Goal: Information Seeking & Learning: Learn about a topic

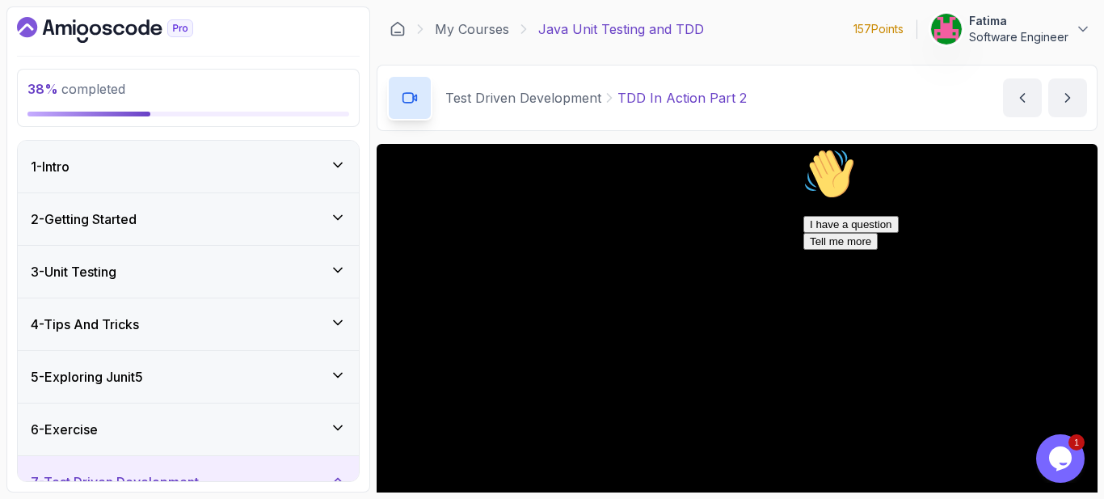
click at [601, 148] on icon "Chat attention grabber" at bounding box center [803, 148] width 0 height 0
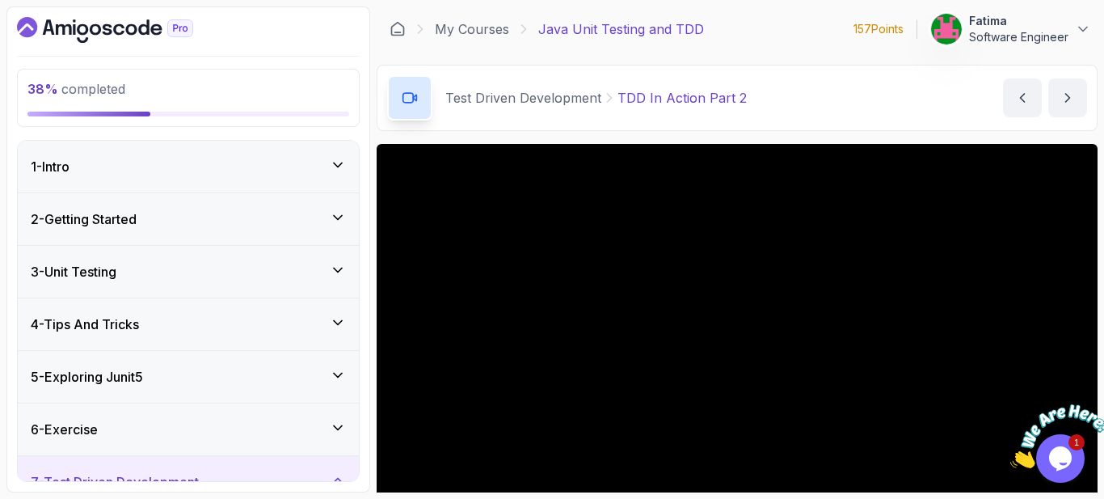
click at [601, 457] on icon "Close" at bounding box center [1010, 464] width 0 height 14
click at [72, 29] on icon "Dashboard" at bounding box center [105, 30] width 176 height 26
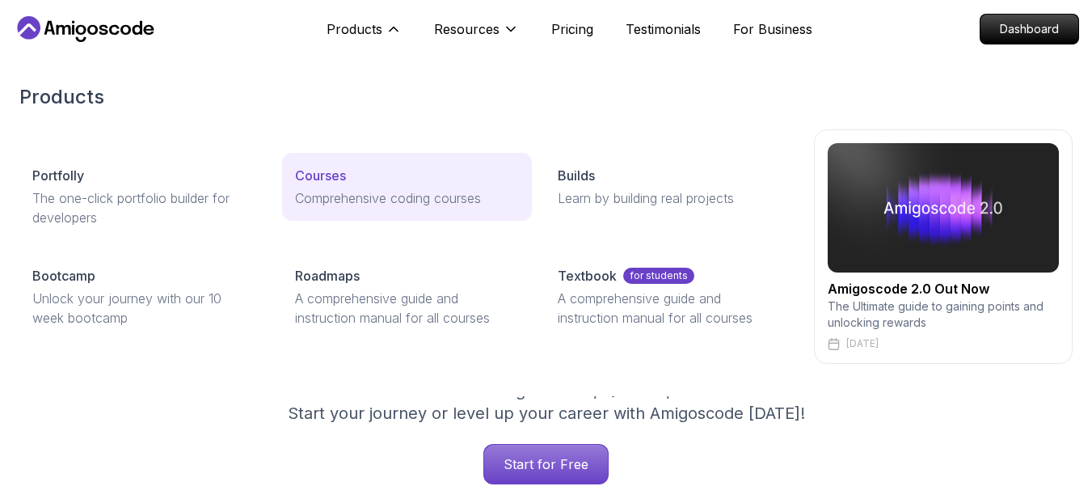
click at [317, 185] on link "Courses Comprehensive coding courses" at bounding box center [407, 187] width 250 height 68
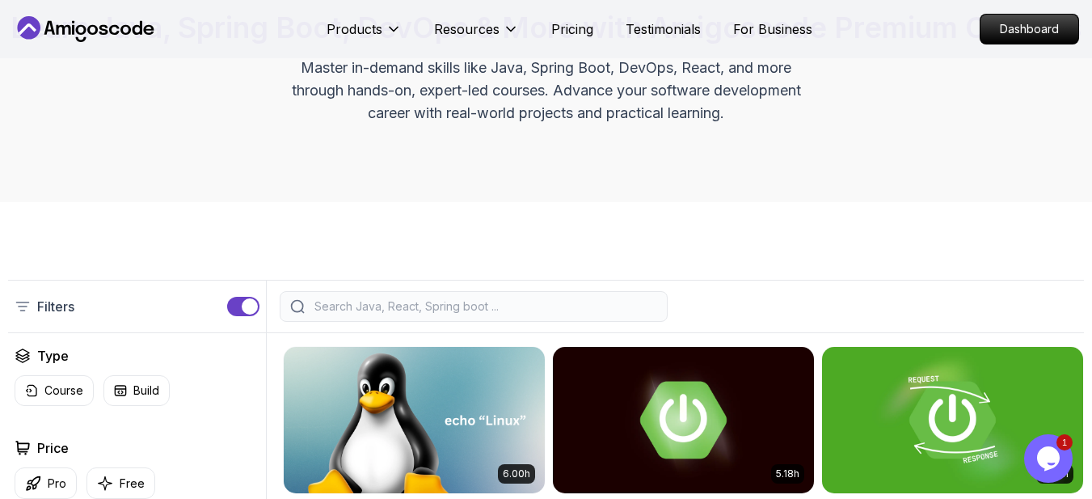
scroll to position [323, 0]
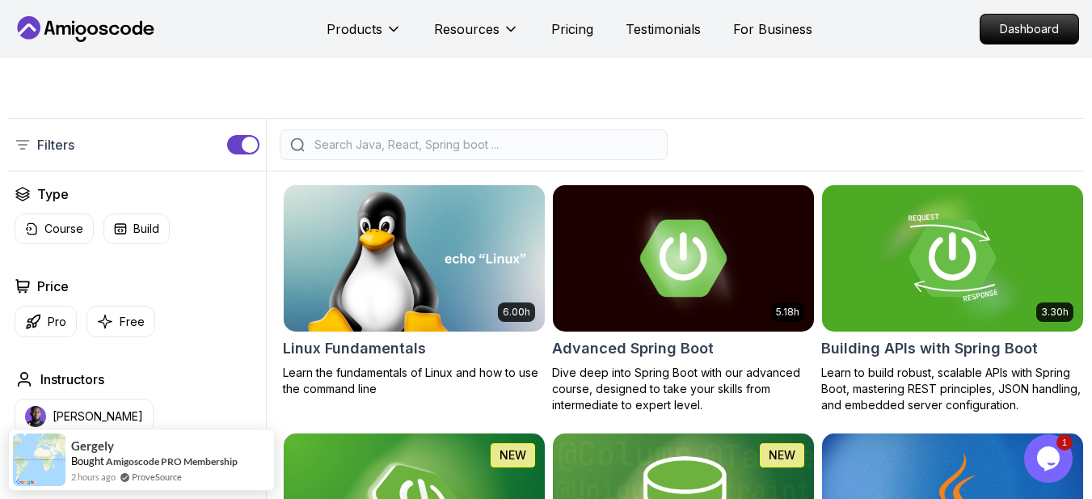
click at [614, 160] on div at bounding box center [474, 144] width 388 height 31
click at [614, 153] on input "search" at bounding box center [484, 145] width 346 height 16
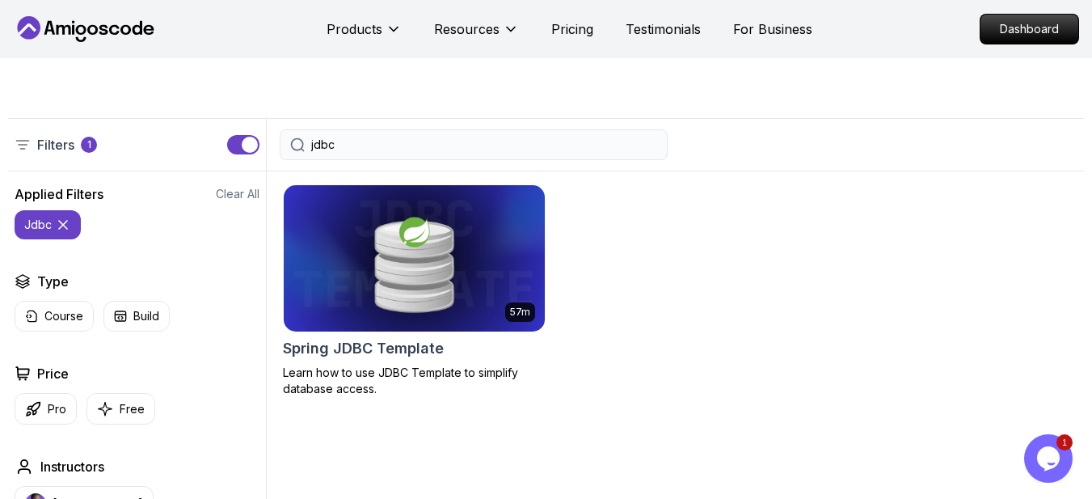
type input "jdbc"
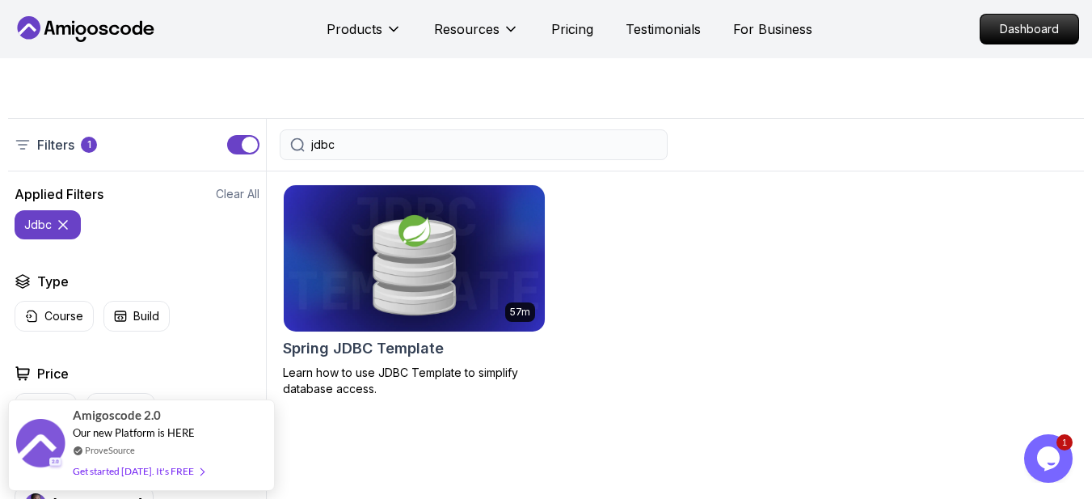
click at [424, 299] on img at bounding box center [414, 258] width 274 height 154
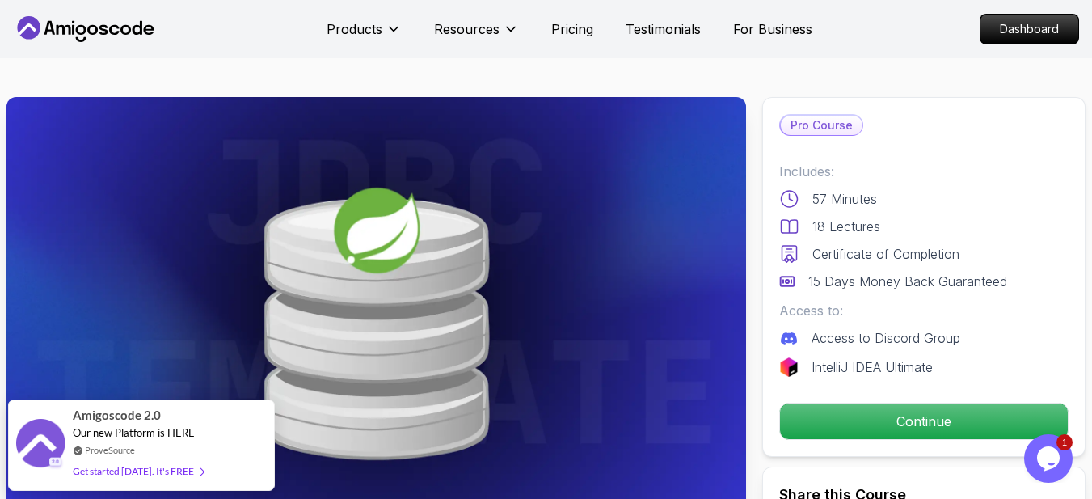
drag, startPoint x: 981, startPoint y: 429, endPoint x: 690, endPoint y: 402, distance: 291.5
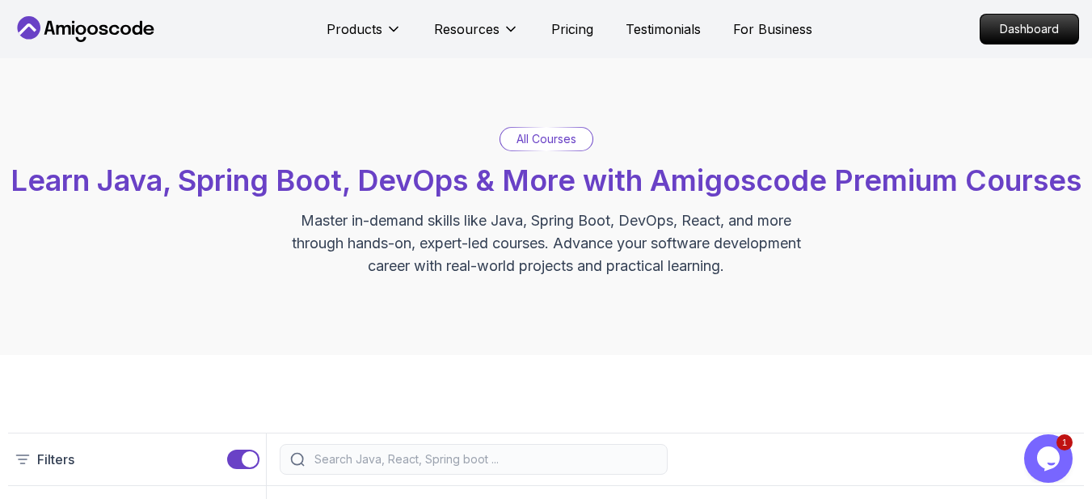
scroll to position [323, 0]
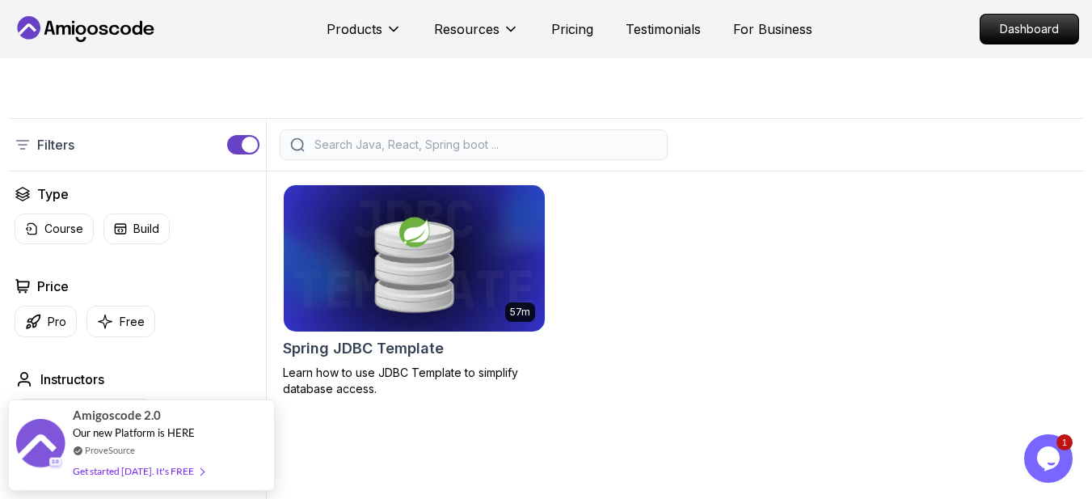
click at [545, 153] on input "search" at bounding box center [484, 145] width 346 height 16
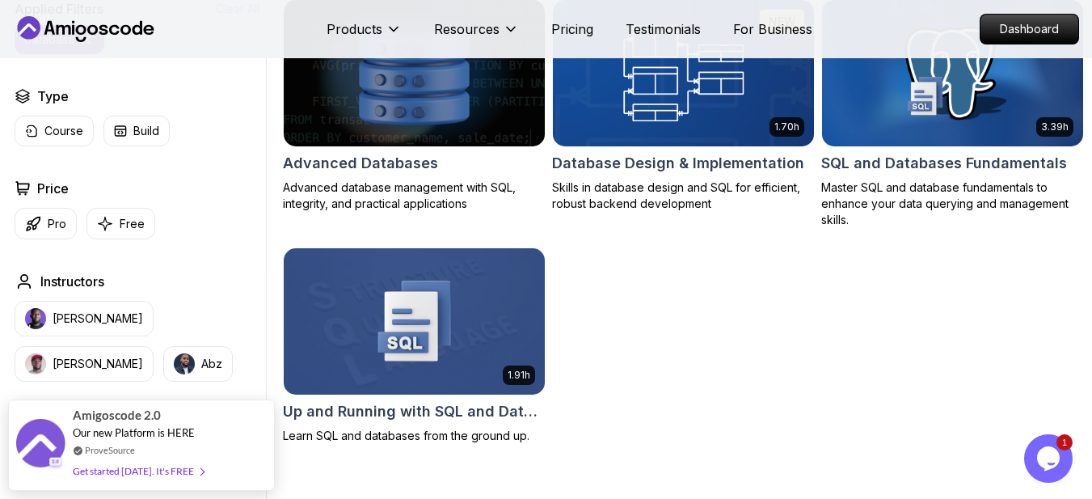
scroll to position [404, 0]
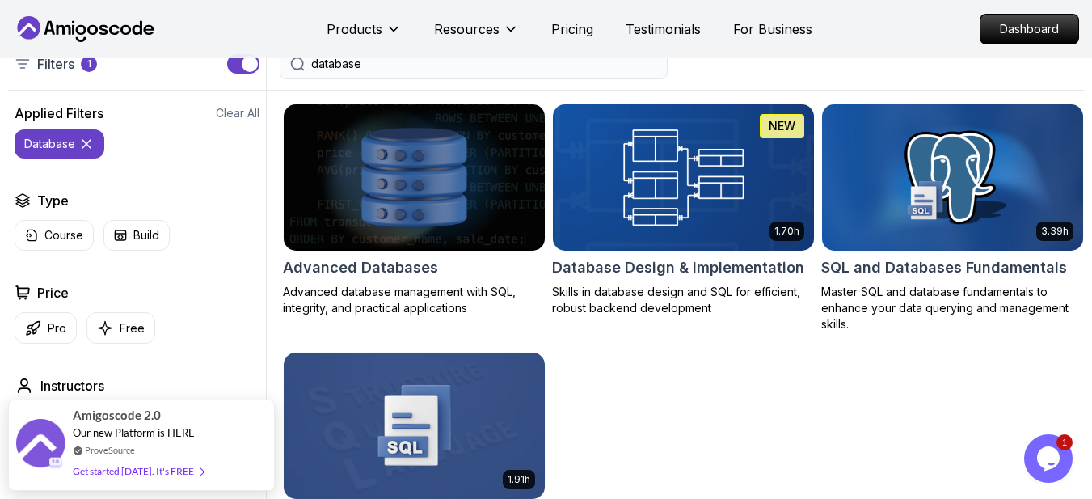
click at [435, 72] on input "database" at bounding box center [484, 64] width 346 height 16
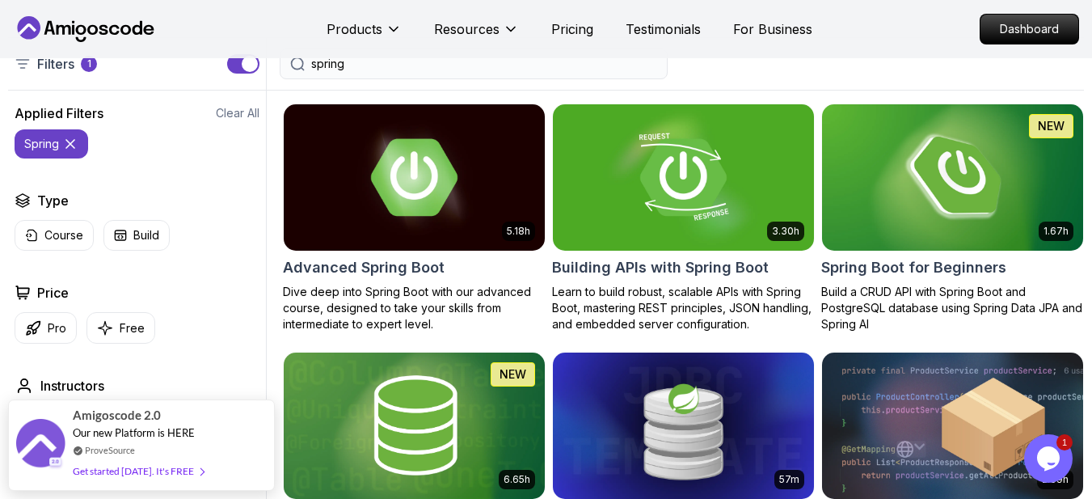
type input "spring"
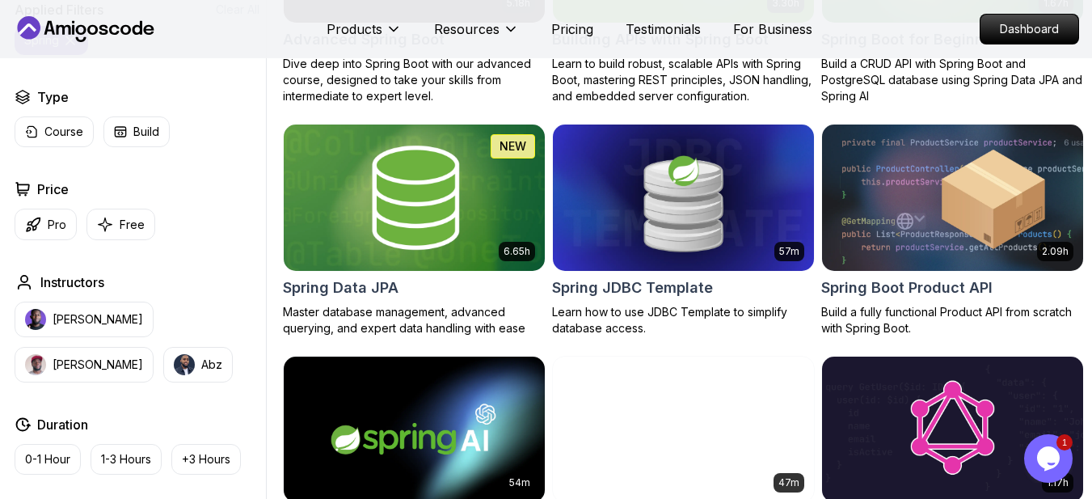
scroll to position [647, 0]
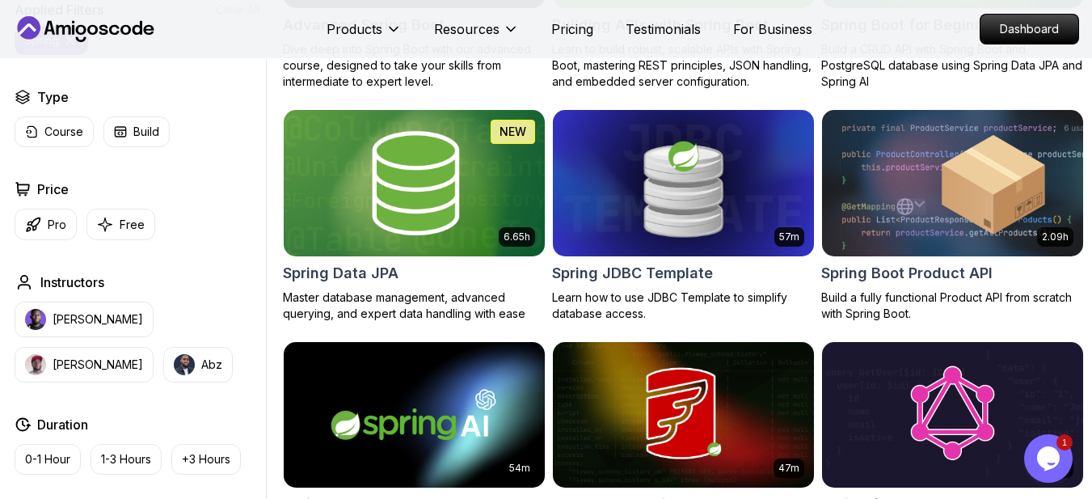
click at [453, 259] on img at bounding box center [414, 183] width 274 height 154
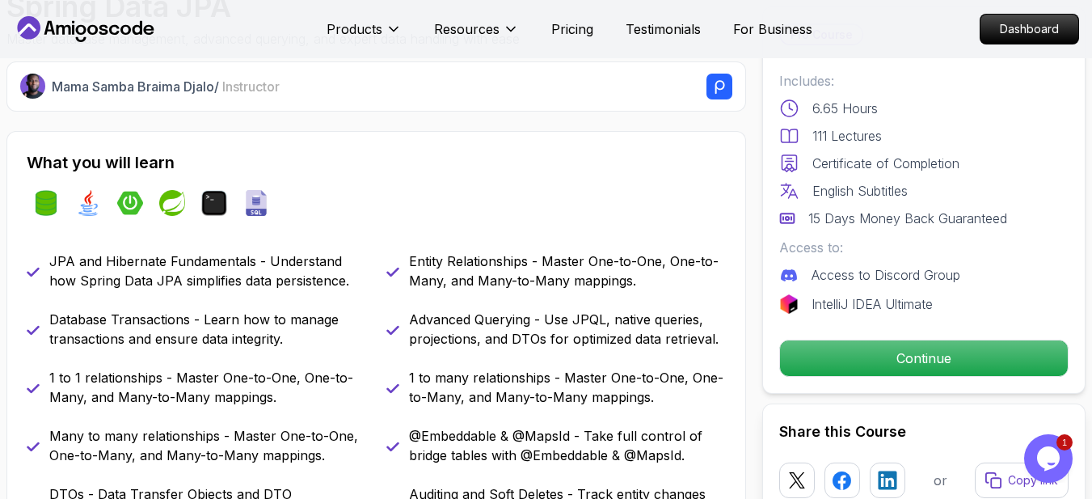
scroll to position [566, 0]
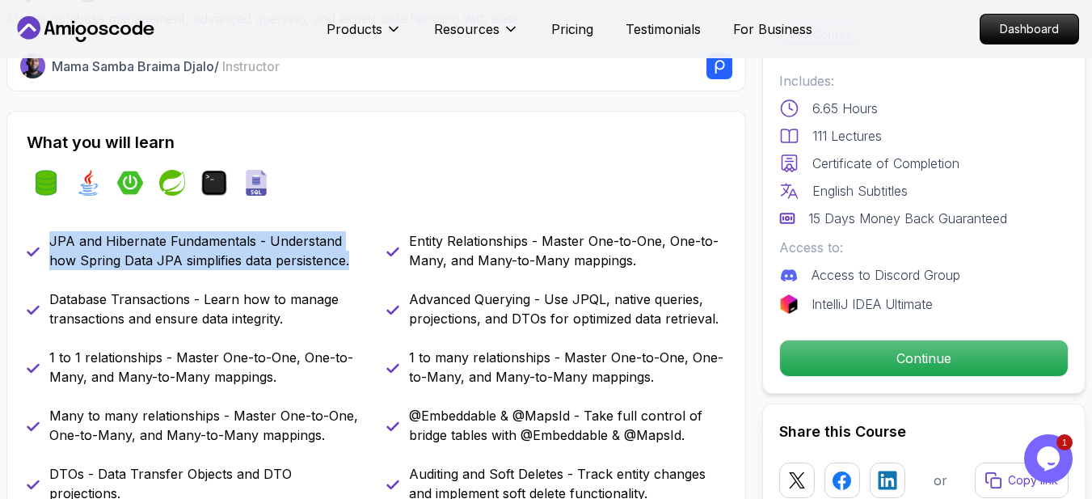
drag, startPoint x: 342, startPoint y: 256, endPoint x: 49, endPoint y: 232, distance: 293.6
click at [49, 232] on p "JPA and Hibernate Fundamentals - Understand how Spring Data JPA simplifies data…" at bounding box center [208, 250] width 318 height 39
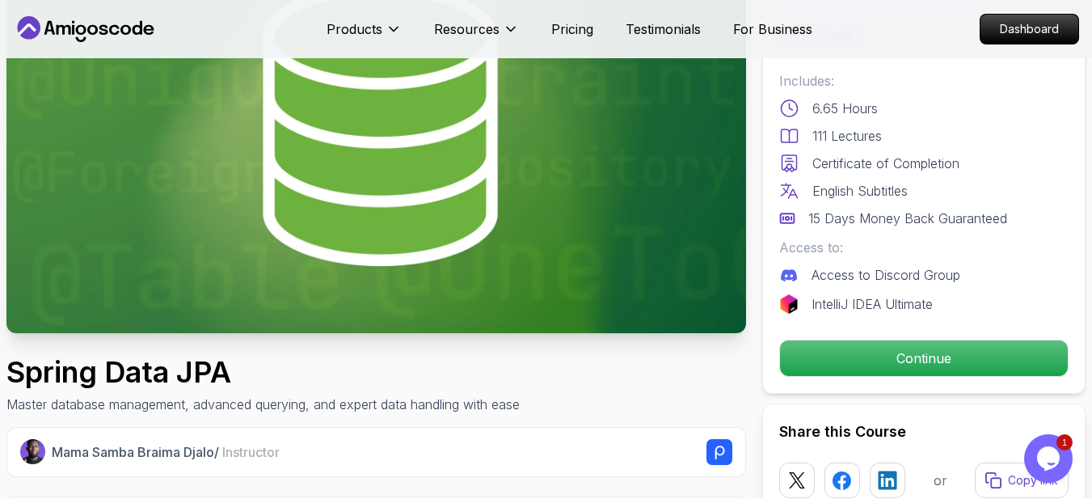
scroll to position [81, 0]
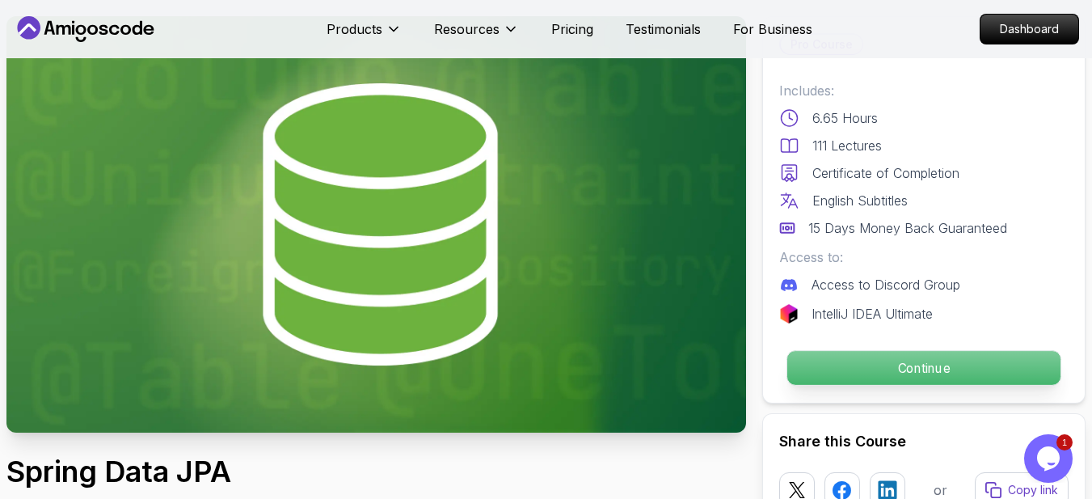
click at [855, 365] on p "Continue" at bounding box center [923, 368] width 273 height 34
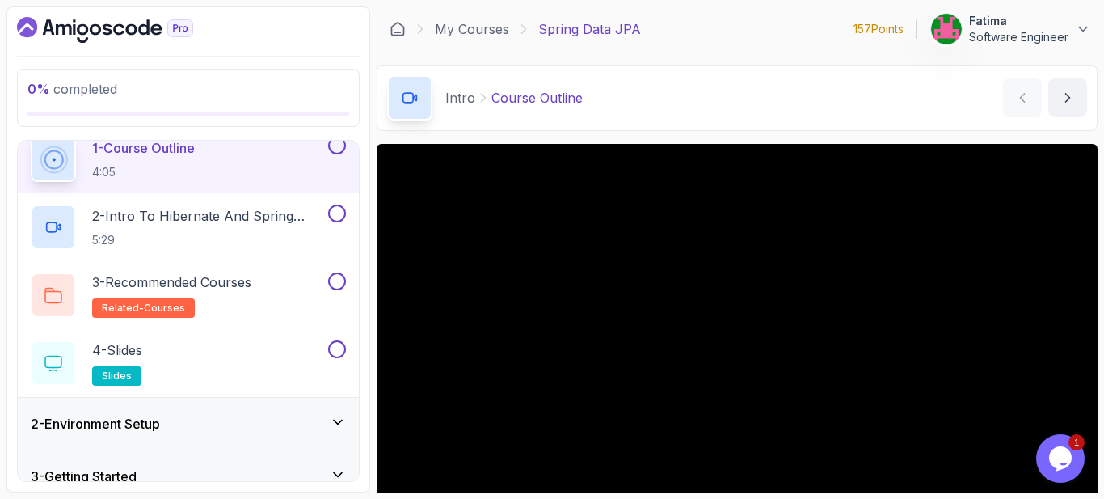
scroll to position [81, 0]
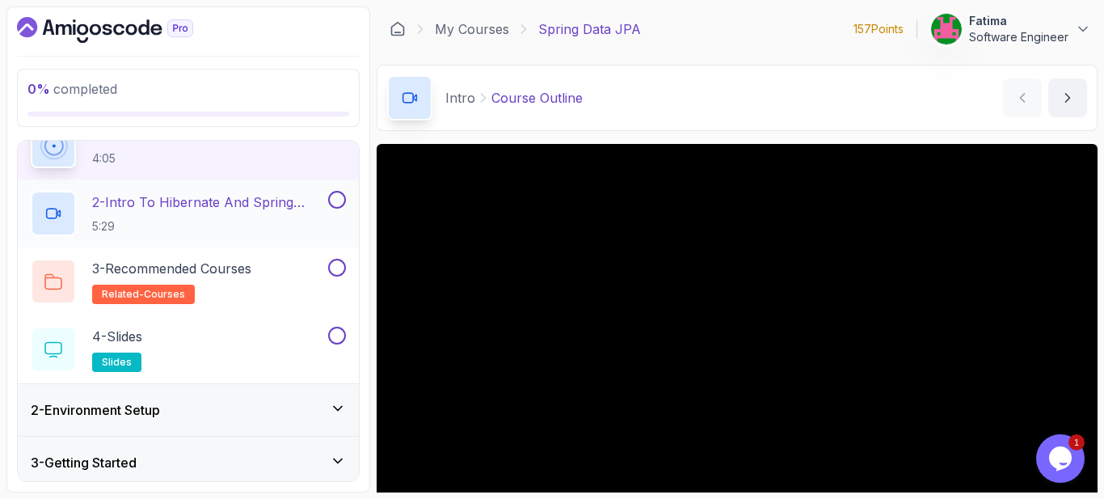
click at [201, 203] on p "2 - Intro To Hibernate And Spring Data Jpa" at bounding box center [208, 201] width 233 height 19
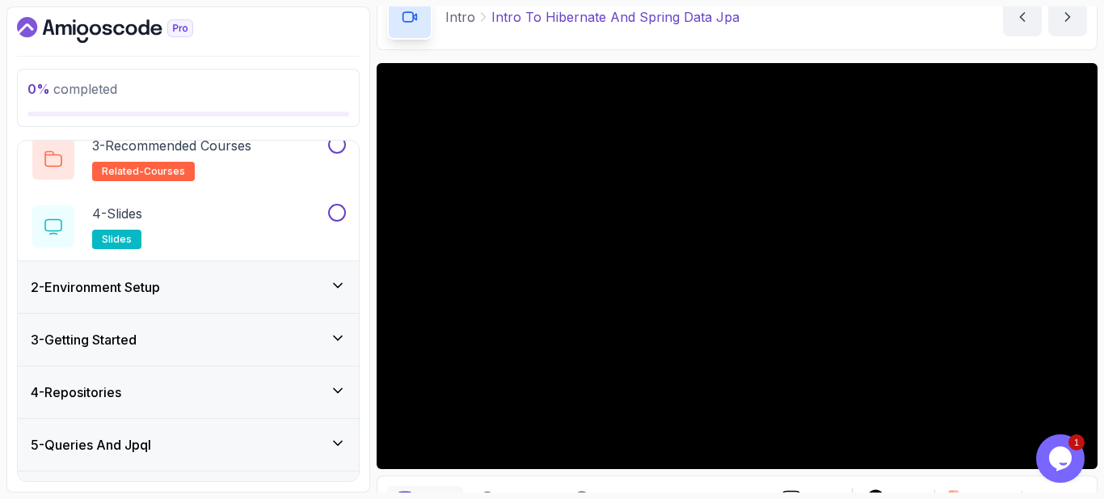
scroll to position [253, 0]
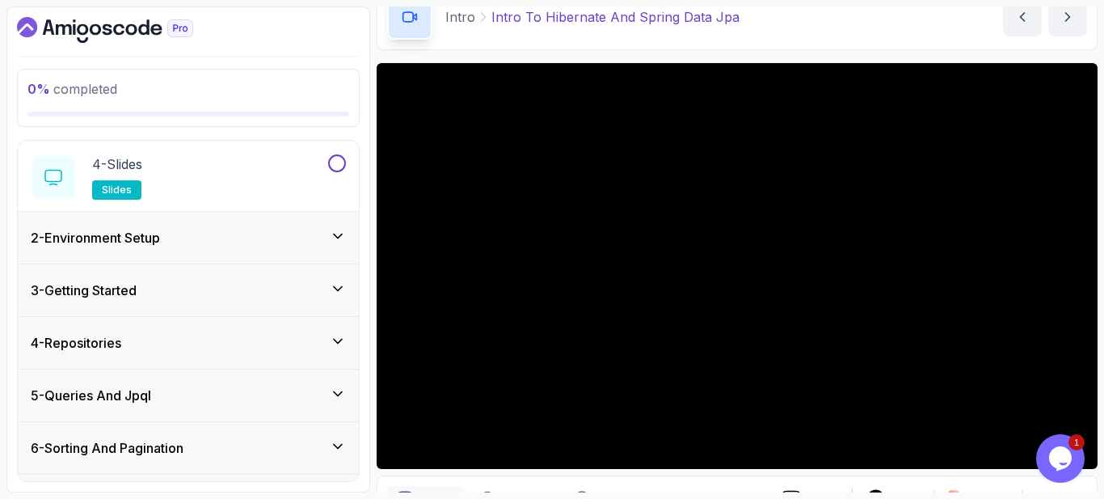
click at [194, 234] on div "2 - Environment Setup" at bounding box center [188, 237] width 315 height 19
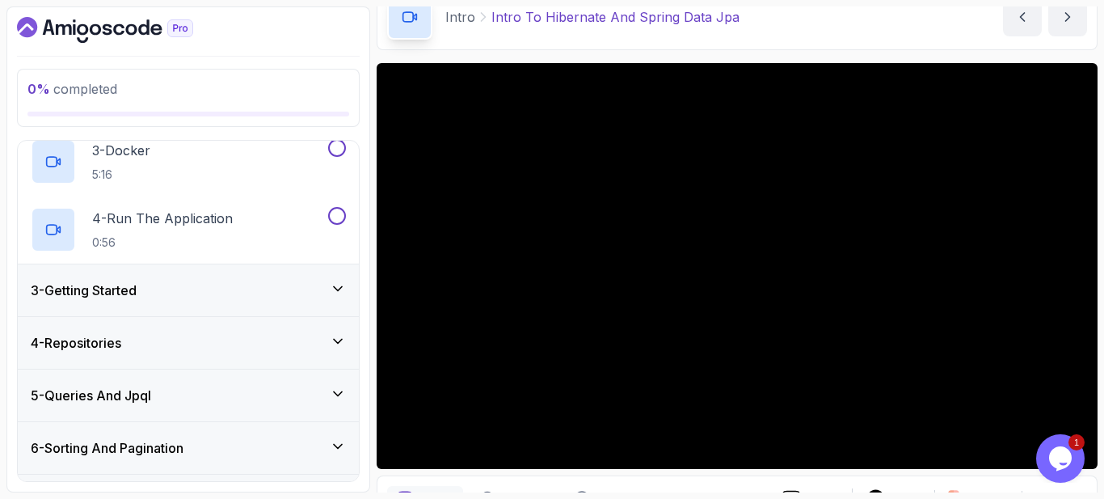
click at [222, 286] on div "3 - Getting Started" at bounding box center [188, 289] width 315 height 19
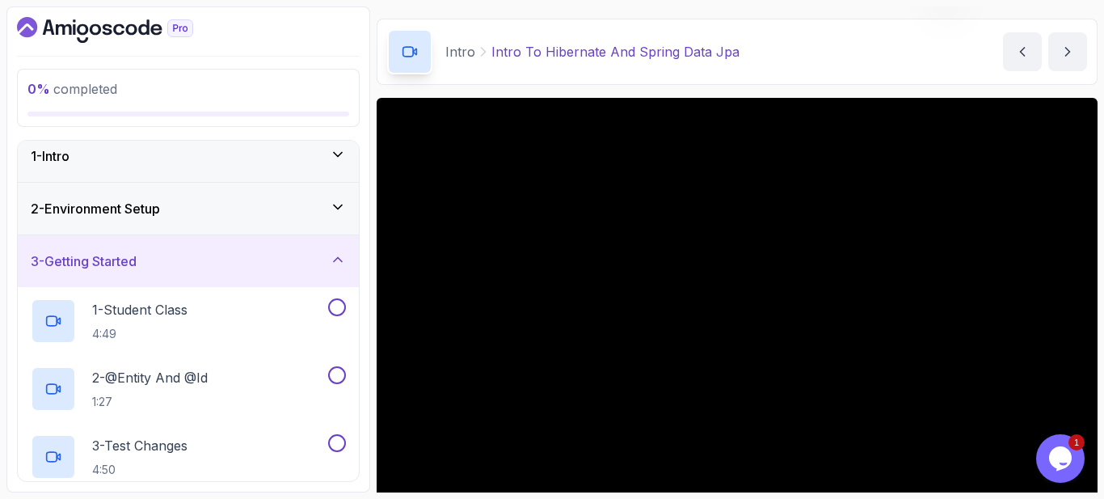
scroll to position [81, 0]
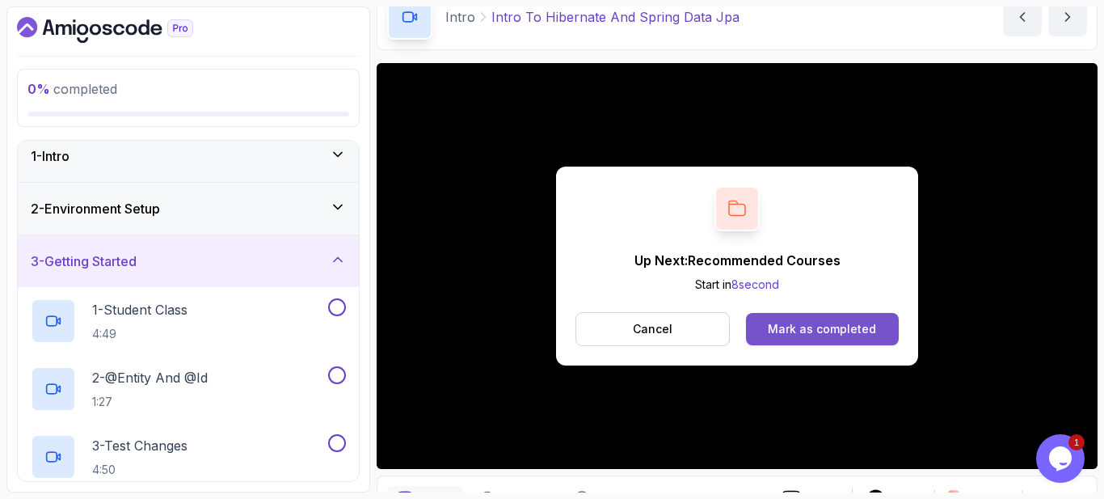
click at [810, 327] on div "Mark as completed" at bounding box center [822, 329] width 108 height 16
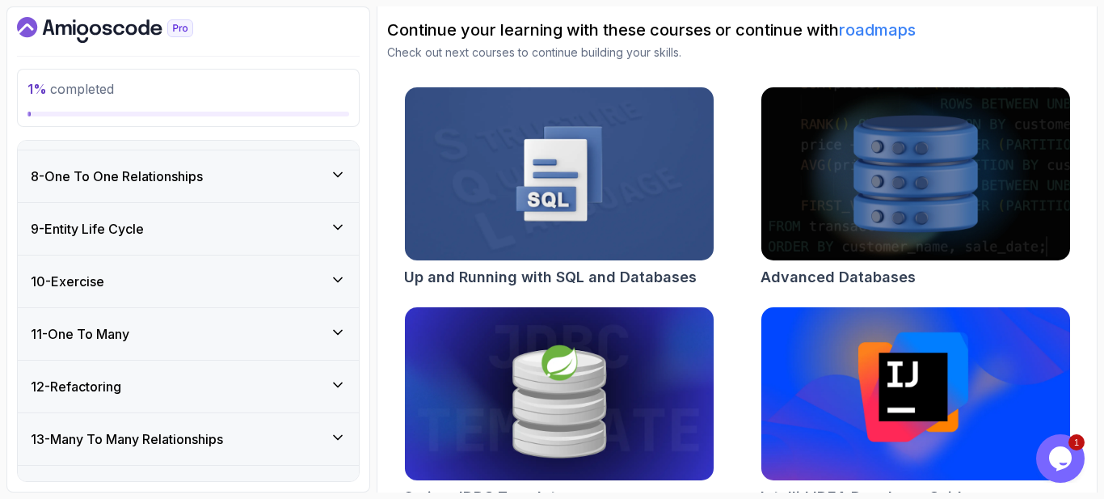
scroll to position [193, 0]
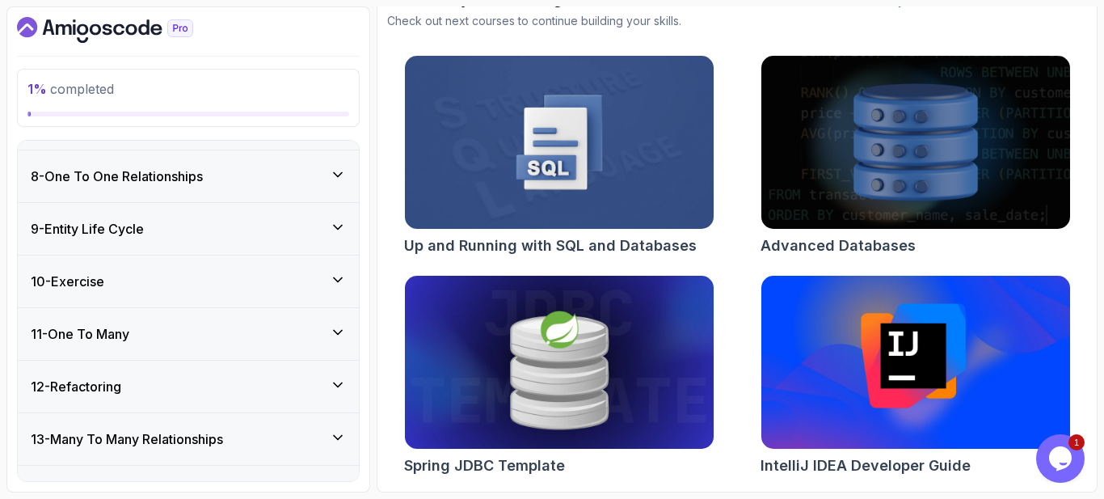
click at [574, 385] on img at bounding box center [559, 363] width 324 height 182
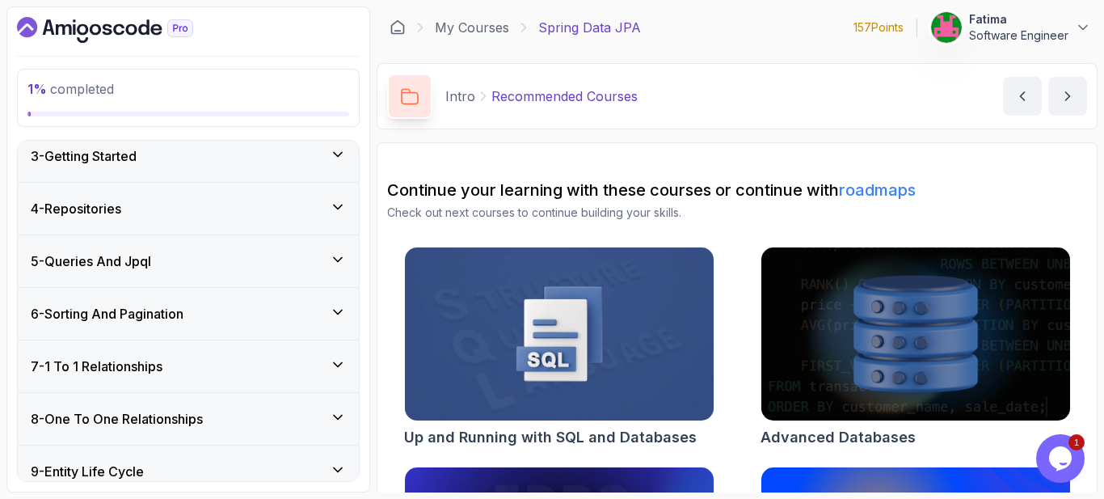
scroll to position [0, 0]
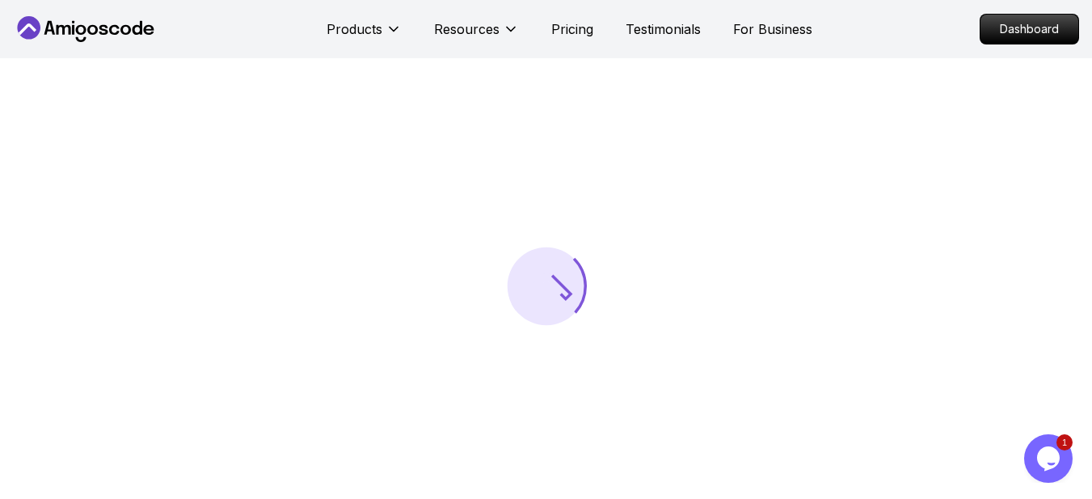
scroll to position [81, 0]
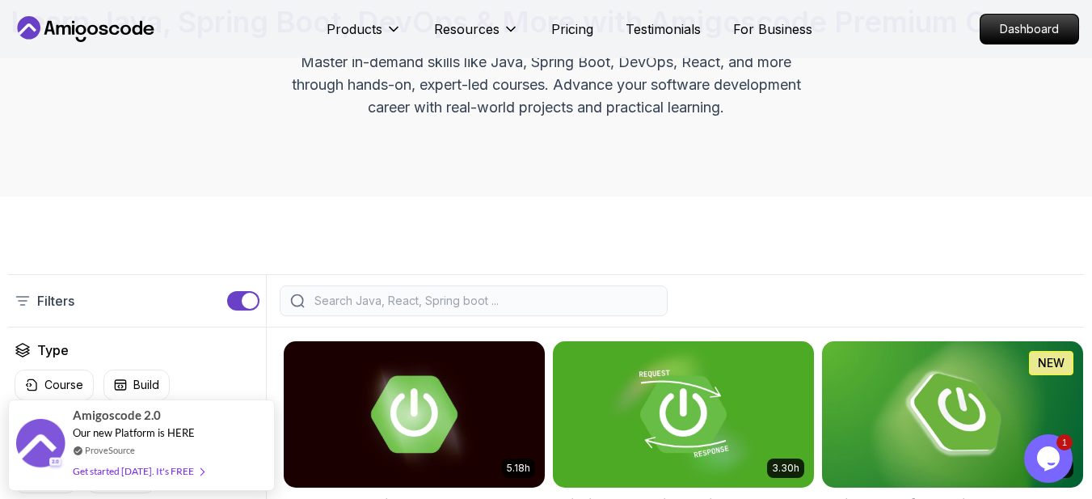
scroll to position [243, 0]
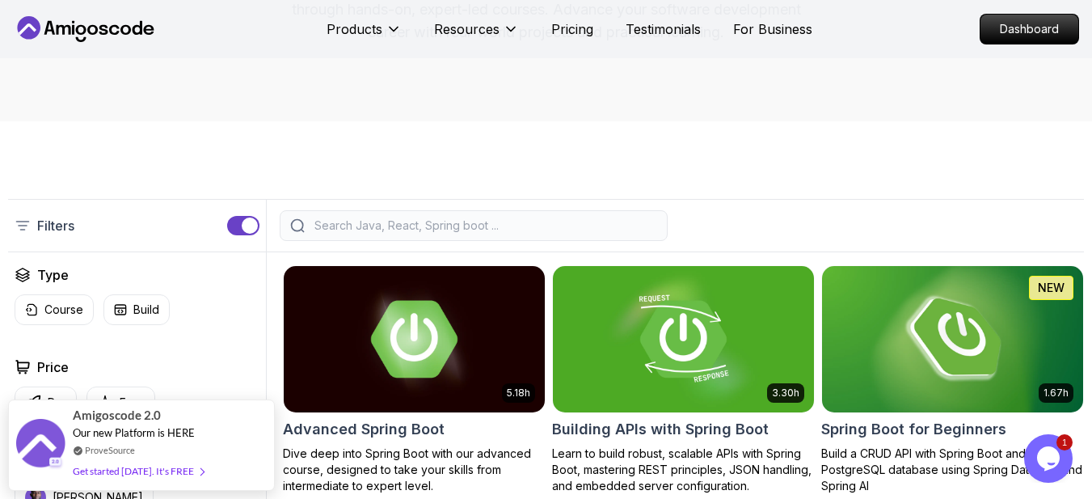
click at [432, 241] on div at bounding box center [474, 225] width 388 height 31
click at [437, 234] on input "search" at bounding box center [484, 225] width 346 height 16
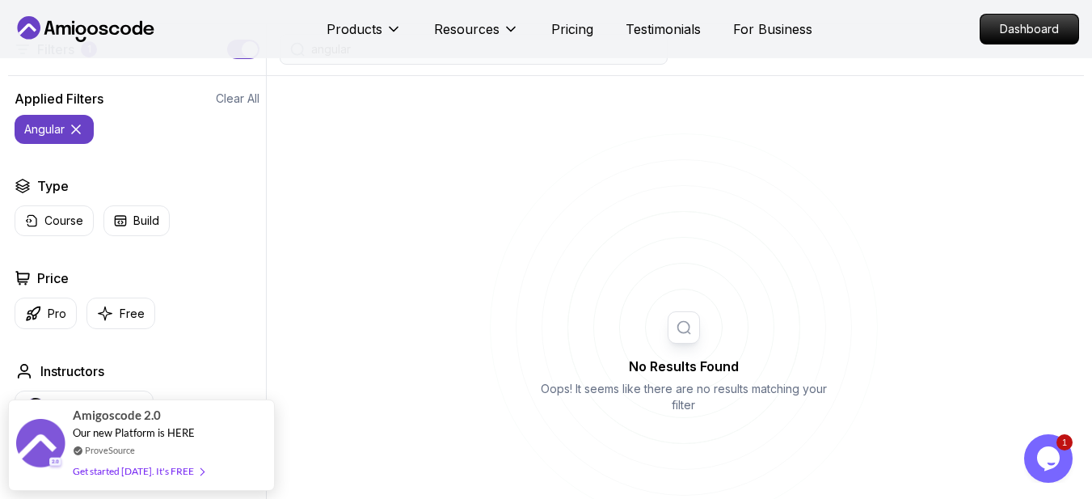
scroll to position [404, 0]
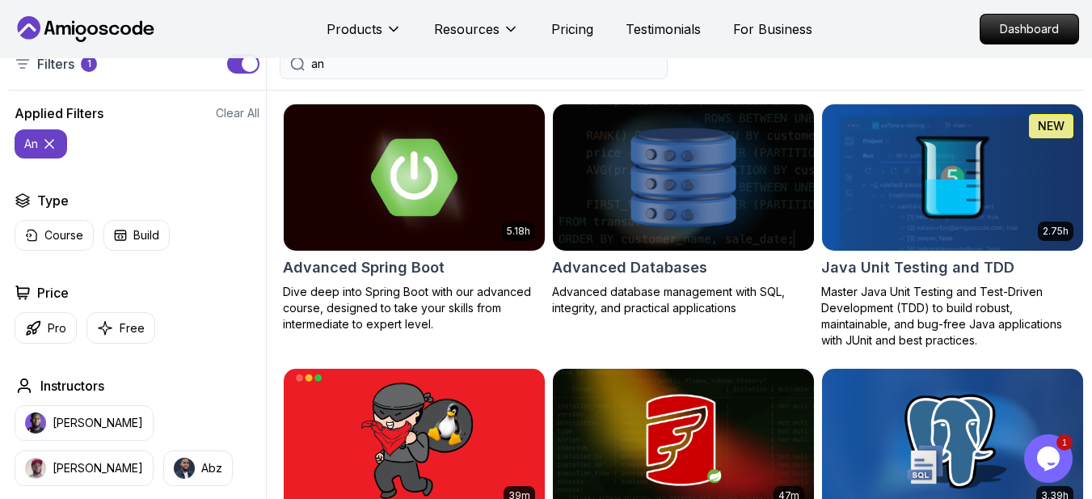
type input "a"
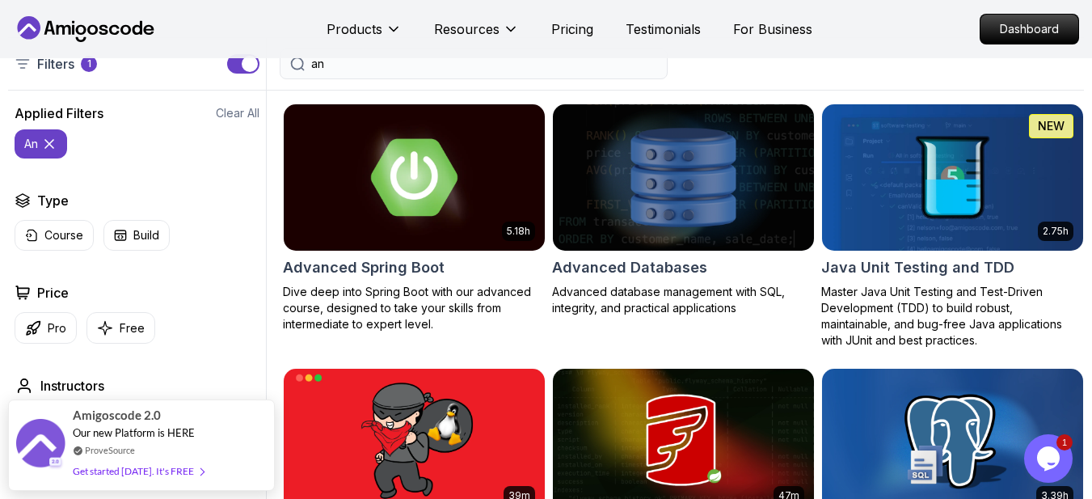
type input "a"
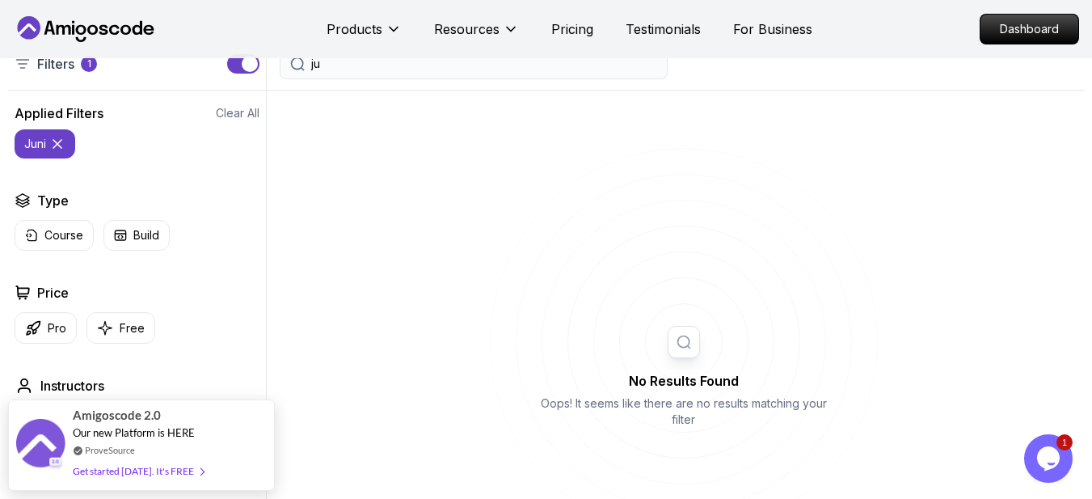
type input "j"
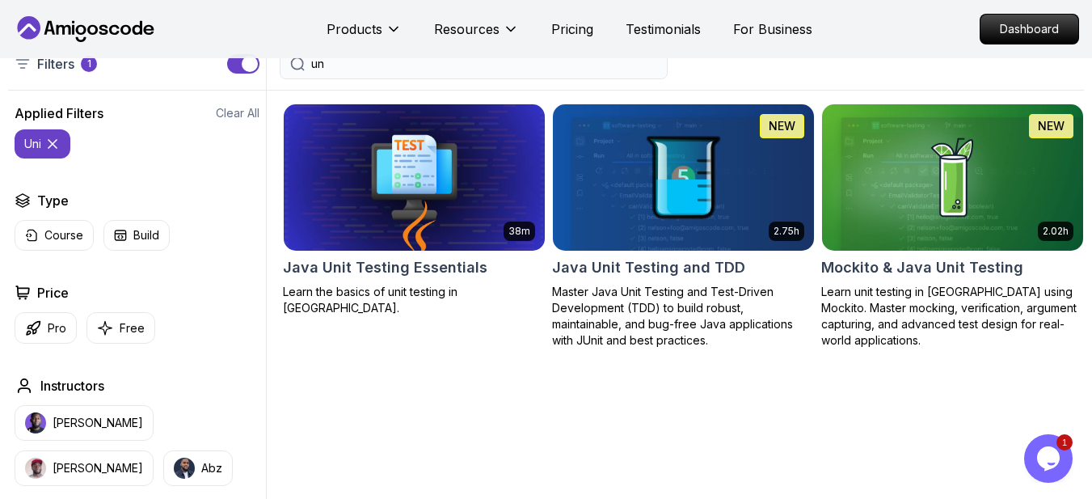
type input "u"
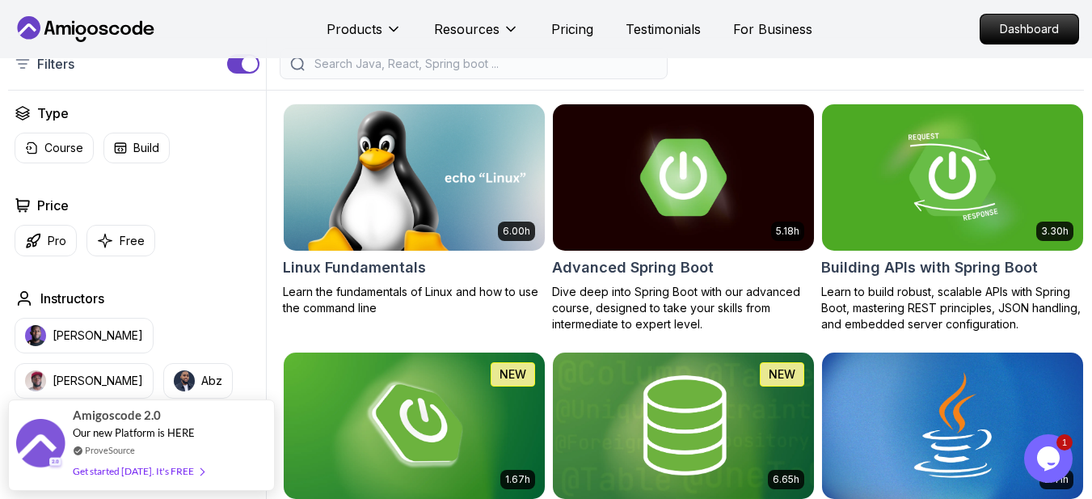
type input "r"
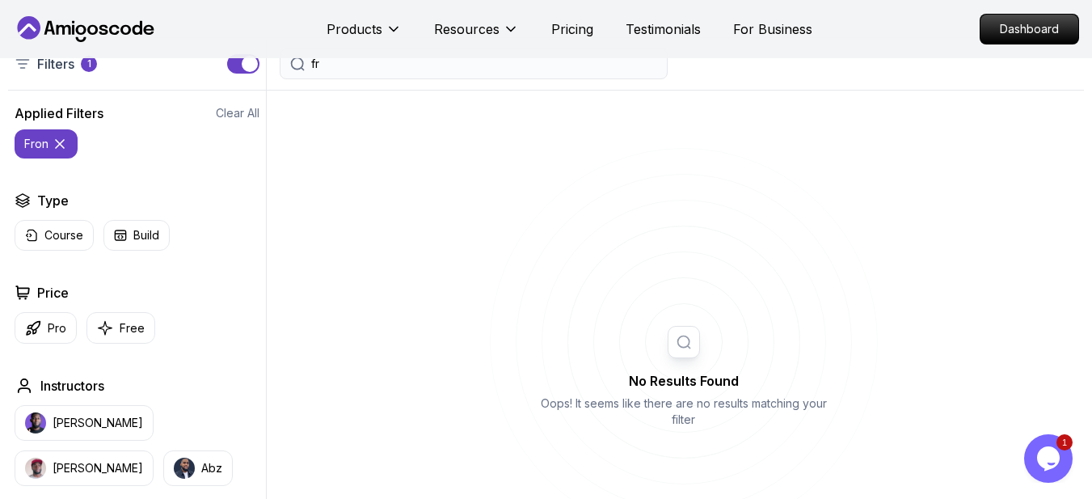
type input "f"
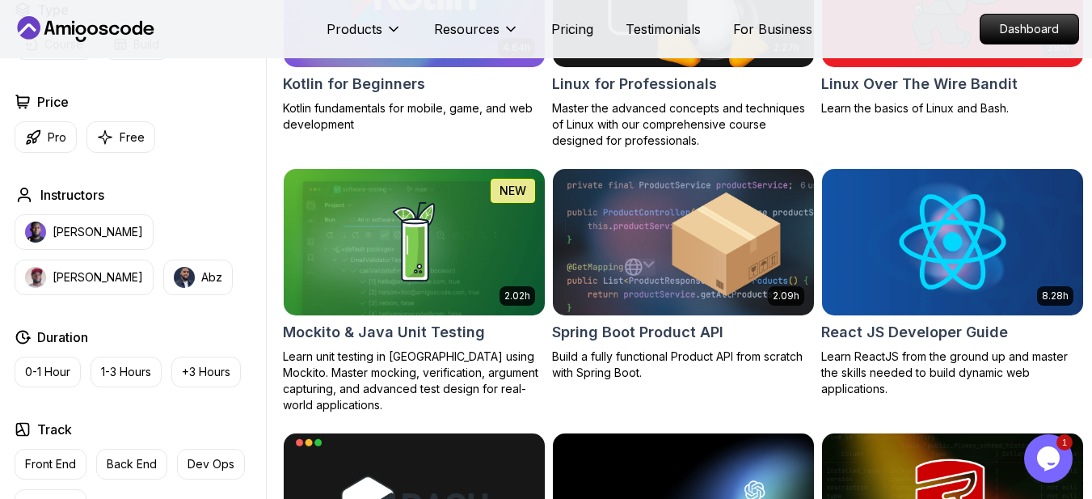
scroll to position [3314, 0]
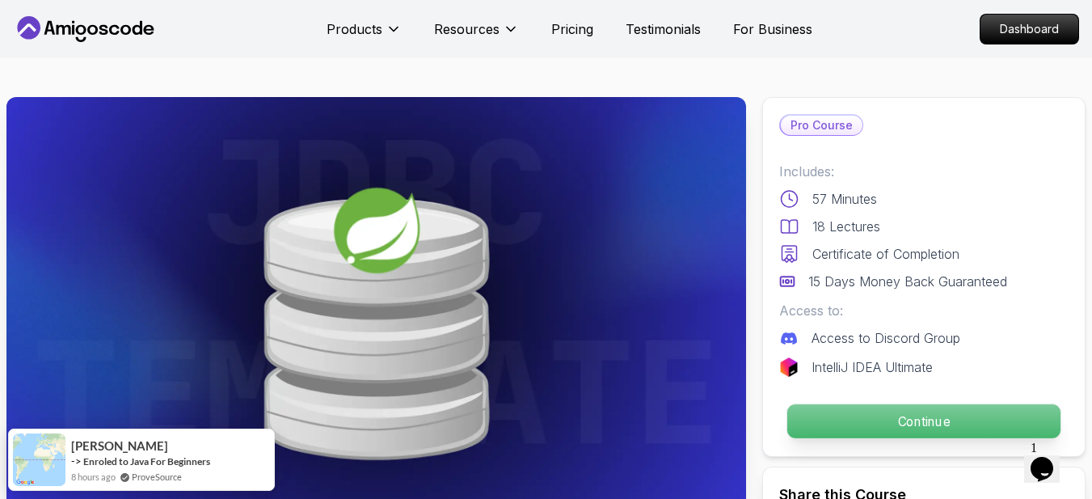
click at [969, 415] on p "Continue" at bounding box center [923, 421] width 273 height 34
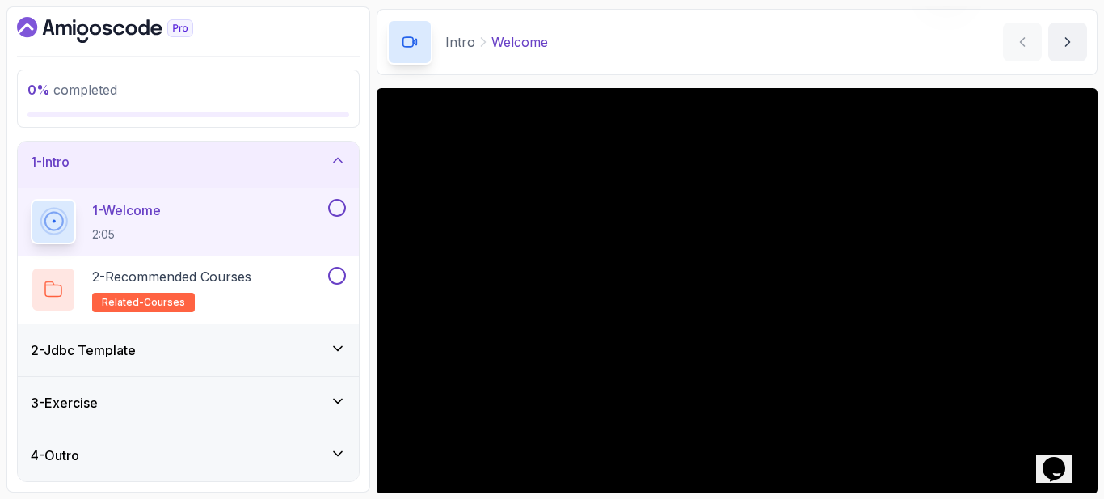
scroll to position [81, 0]
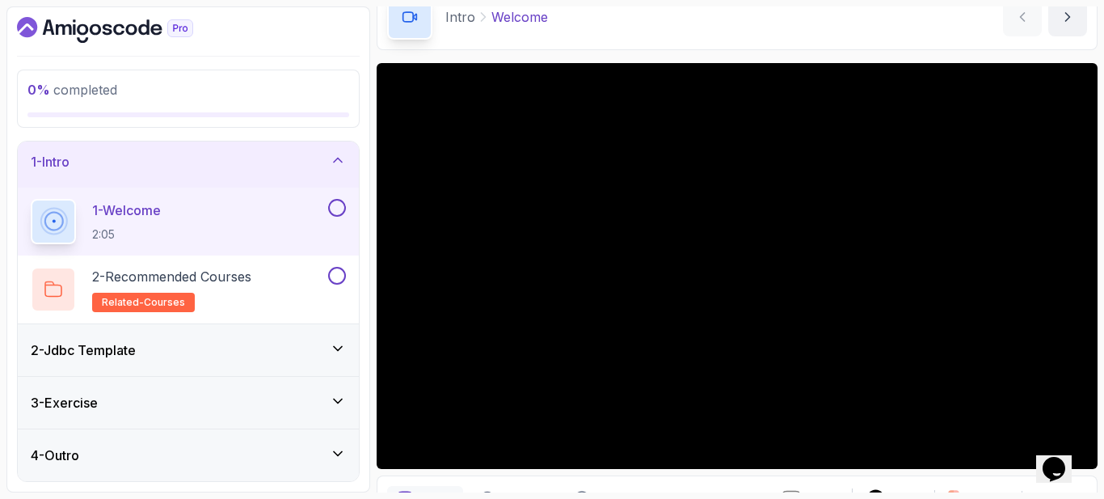
click at [146, 355] on div "2 - Jdbc Template" at bounding box center [188, 349] width 315 height 19
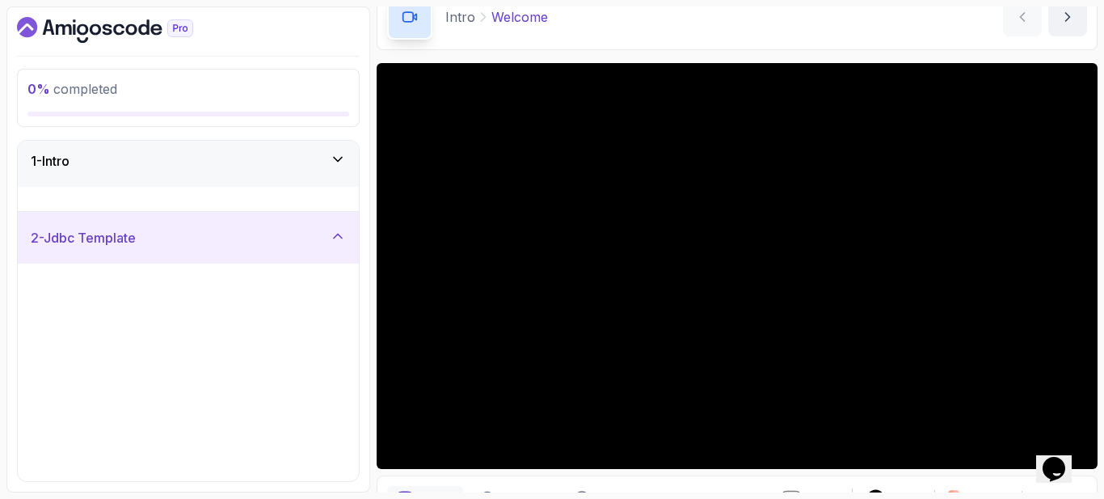
scroll to position [0, 0]
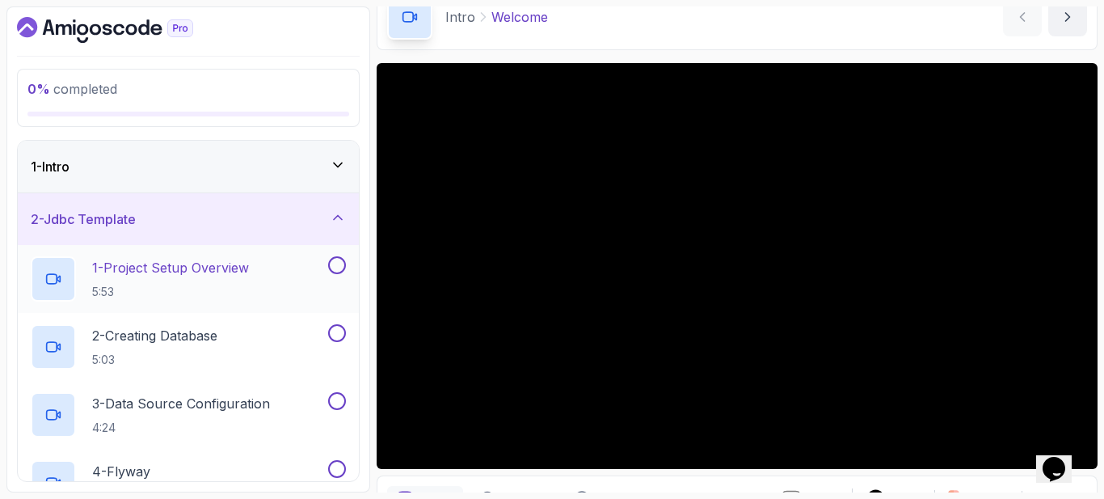
click at [151, 276] on p "1 - Project Setup Overview" at bounding box center [170, 267] width 157 height 19
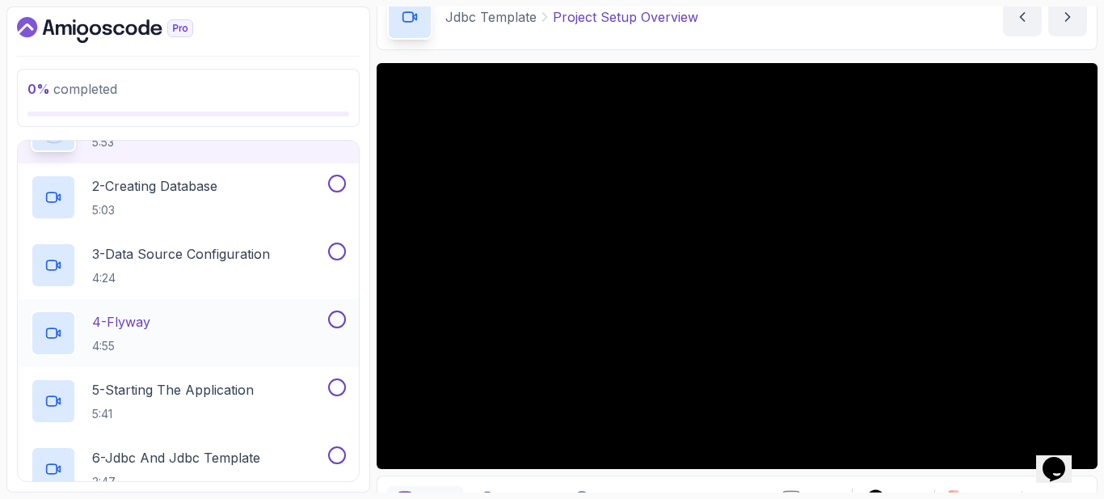
scroll to position [162, 0]
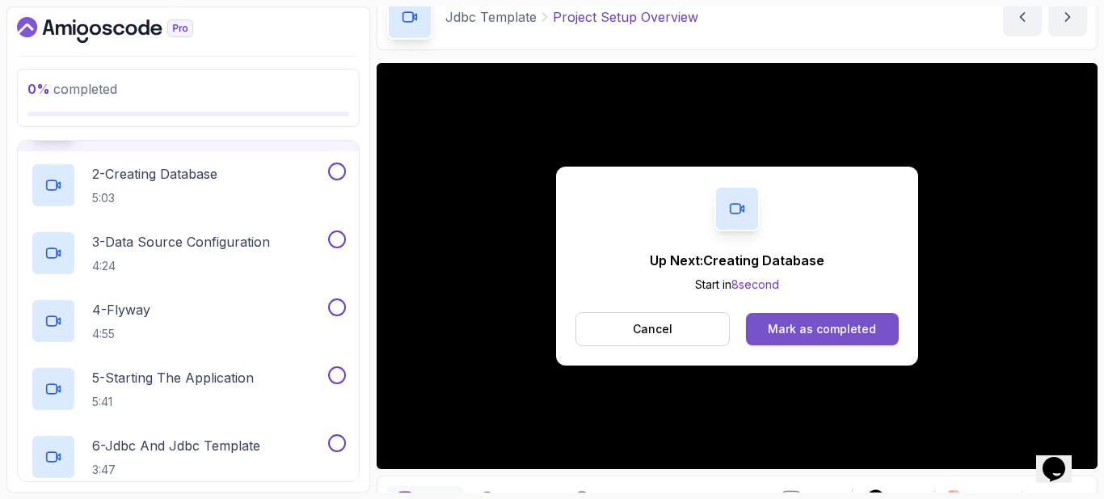
click at [820, 321] on div "Mark as completed" at bounding box center [822, 329] width 108 height 16
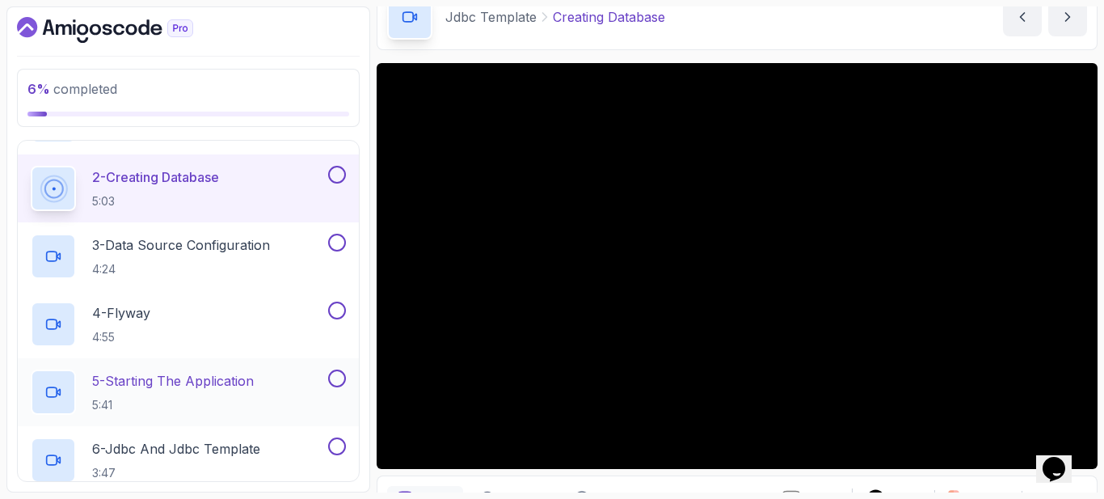
scroll to position [162, 0]
